Goal: Information Seeking & Learning: Learn about a topic

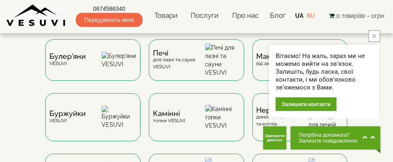
click at [374, 36] on icon "close button" at bounding box center [374, 36] width 4 height 4
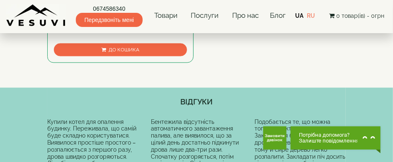
scroll to position [414, 0]
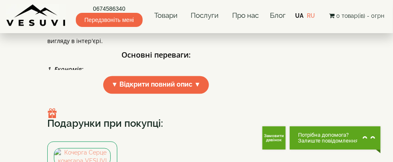
scroll to position [539, 0]
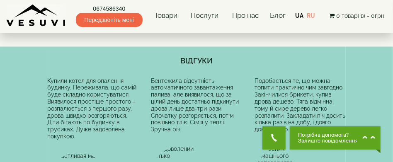
scroll to position [456, 0]
